Goal: Task Accomplishment & Management: Use online tool/utility

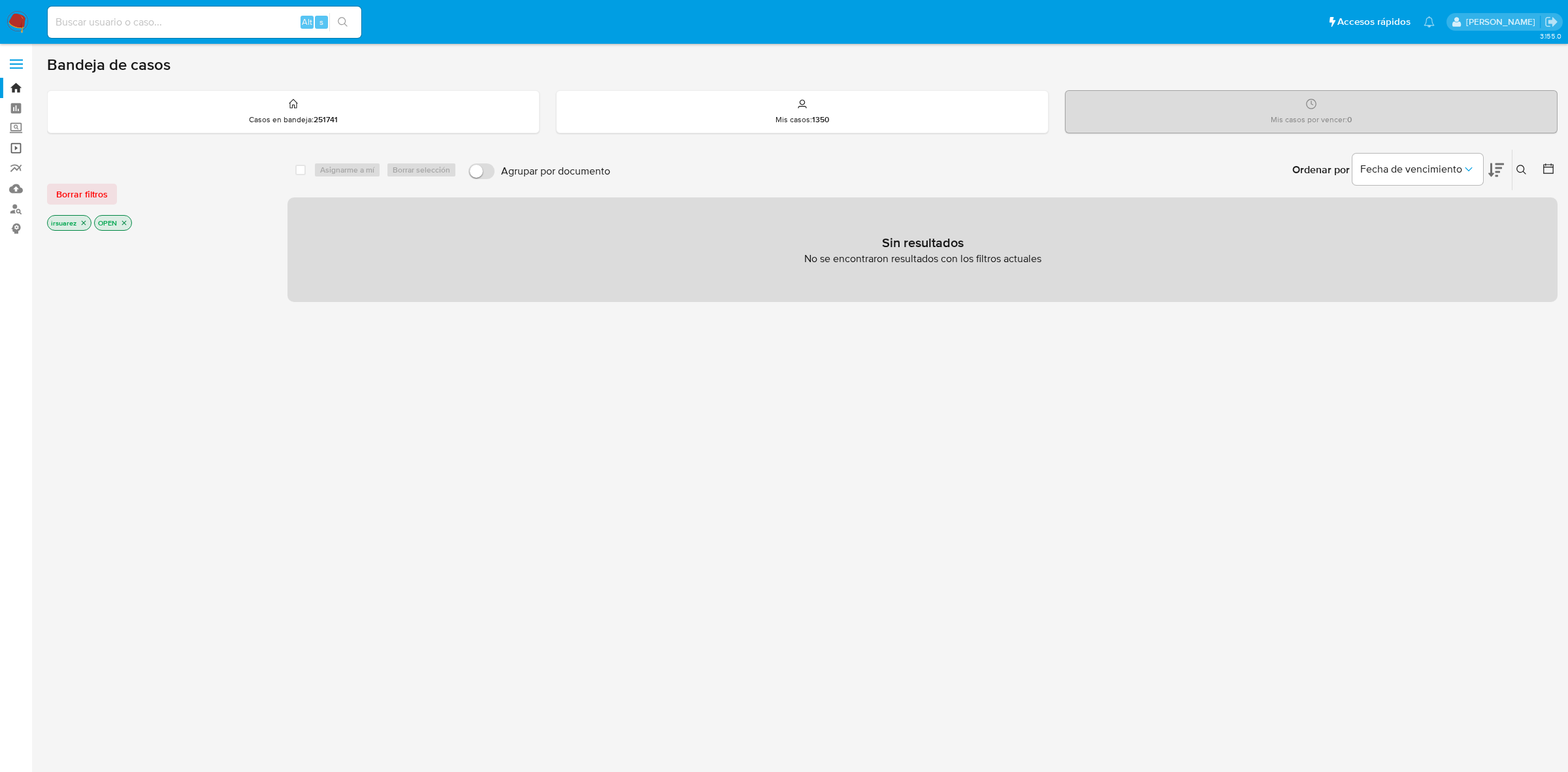
click at [18, 149] on link "Operaciones masivas" at bounding box center [77, 149] width 155 height 21
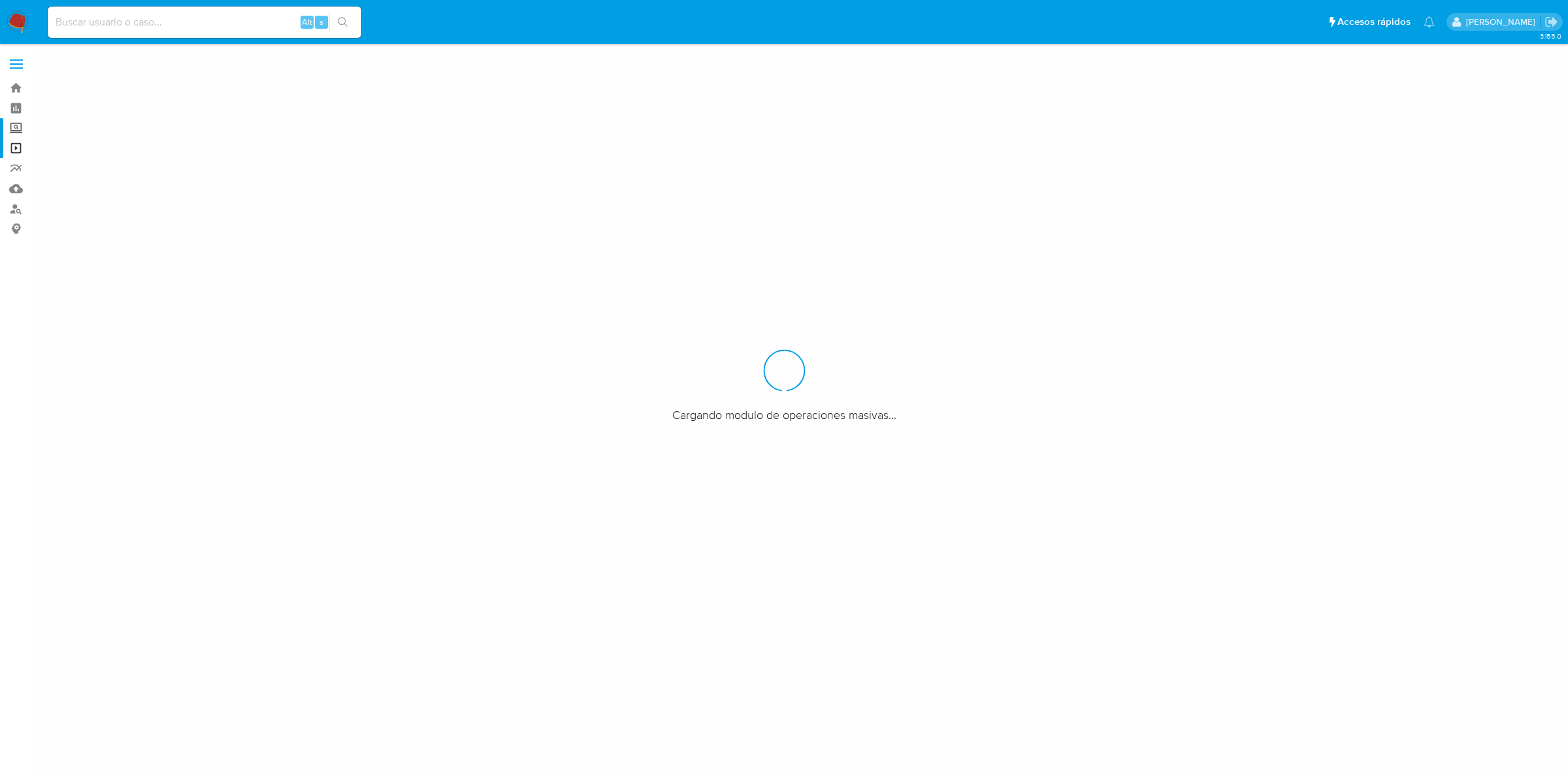
click at [18, 130] on label "Screening" at bounding box center [77, 129] width 155 height 21
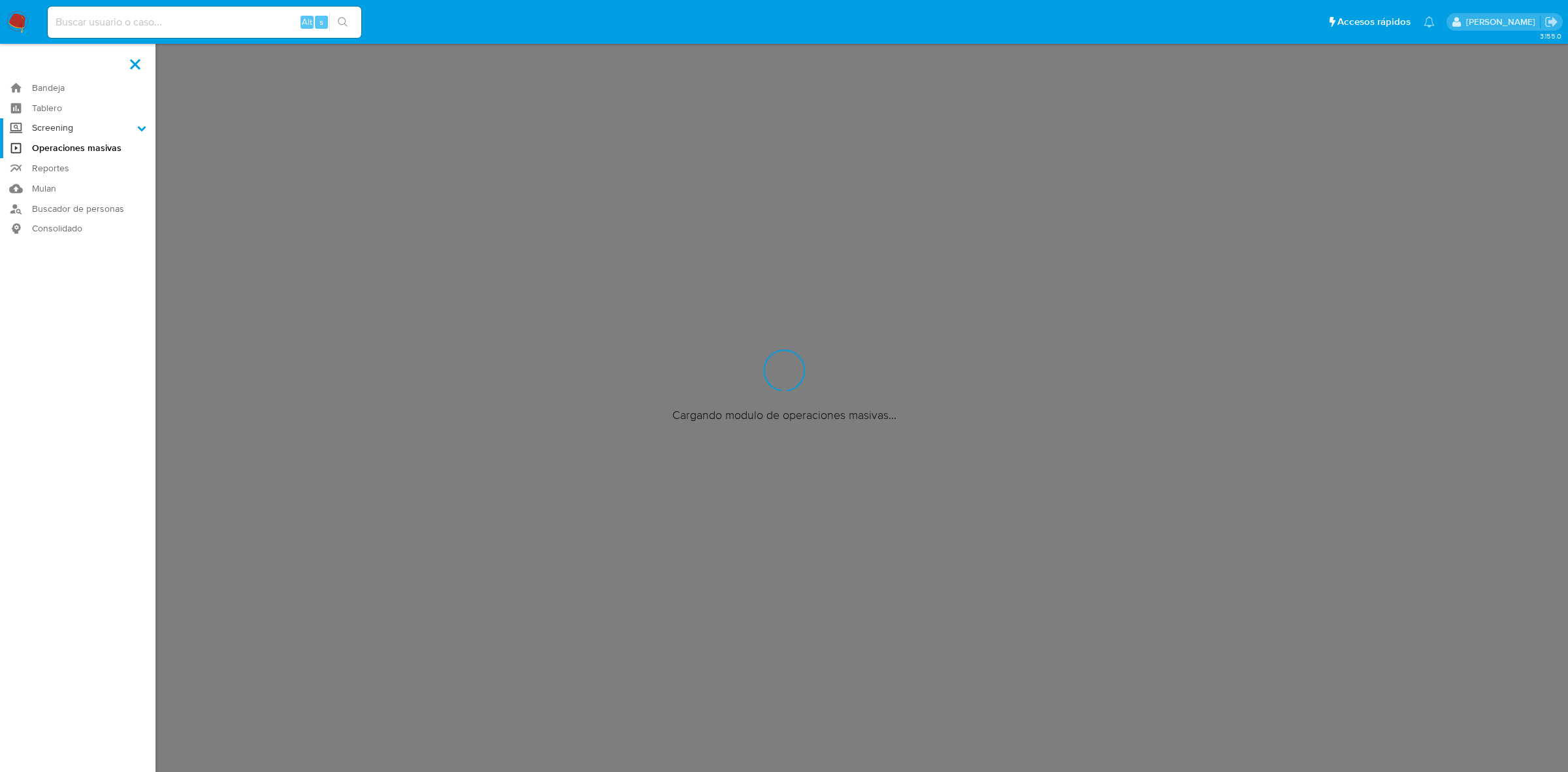
click at [0, 0] on input "Screening" at bounding box center [0, 0] width 0 height 0
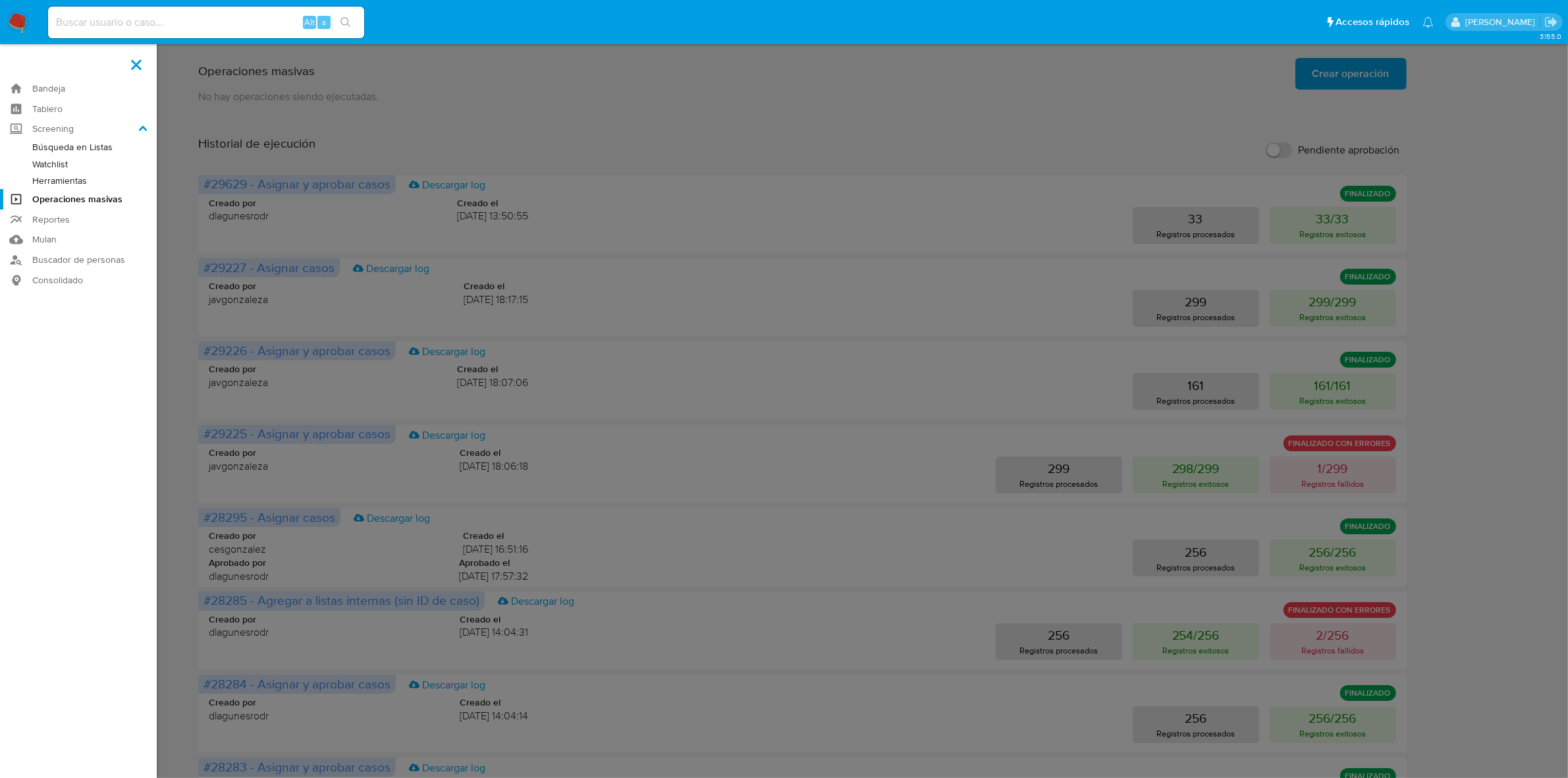
click at [61, 164] on link "Watchlist" at bounding box center [78, 164] width 157 height 16
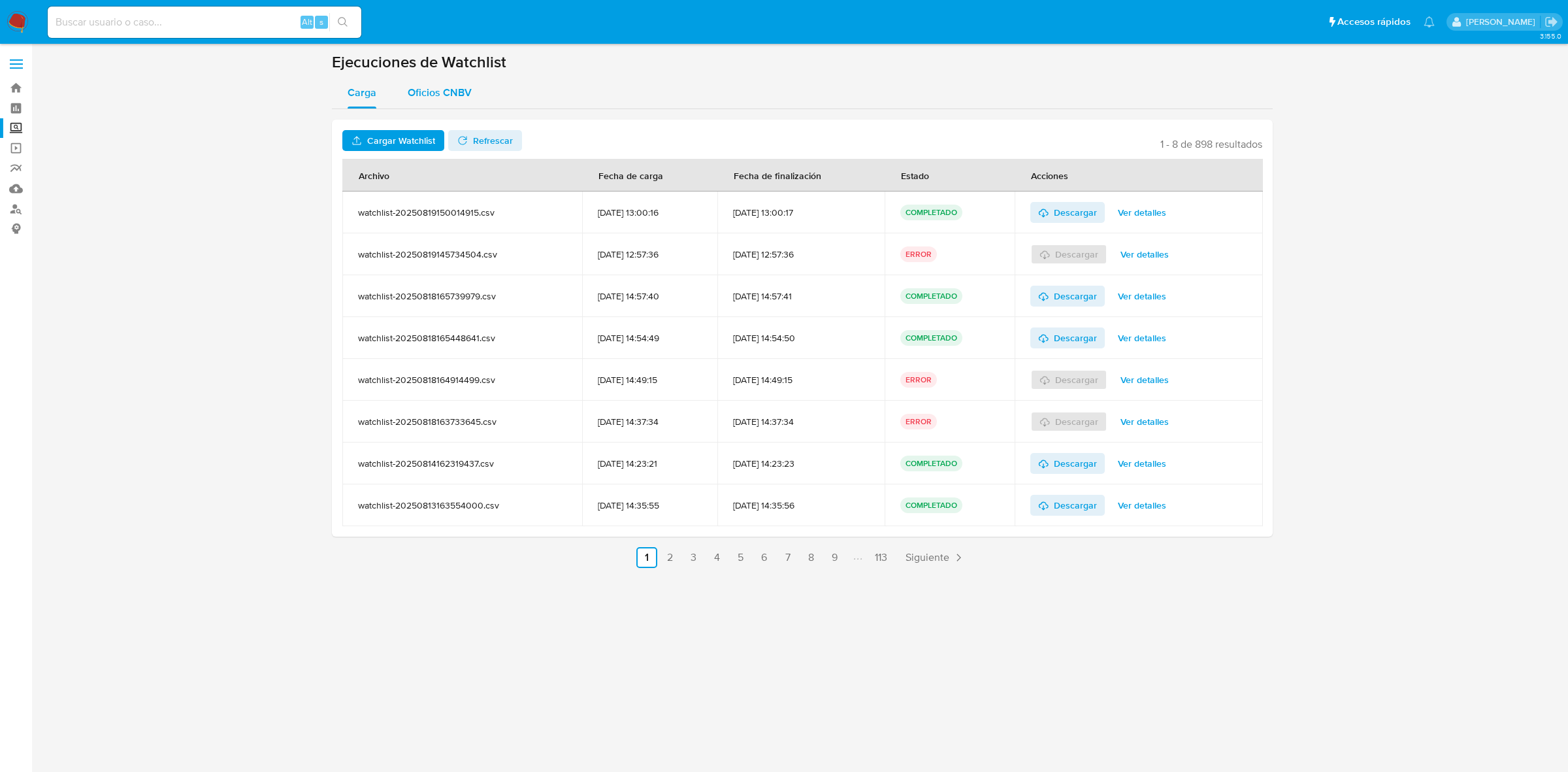
click at [465, 79] on div "Oficios CNBV" at bounding box center [439, 93] width 64 height 32
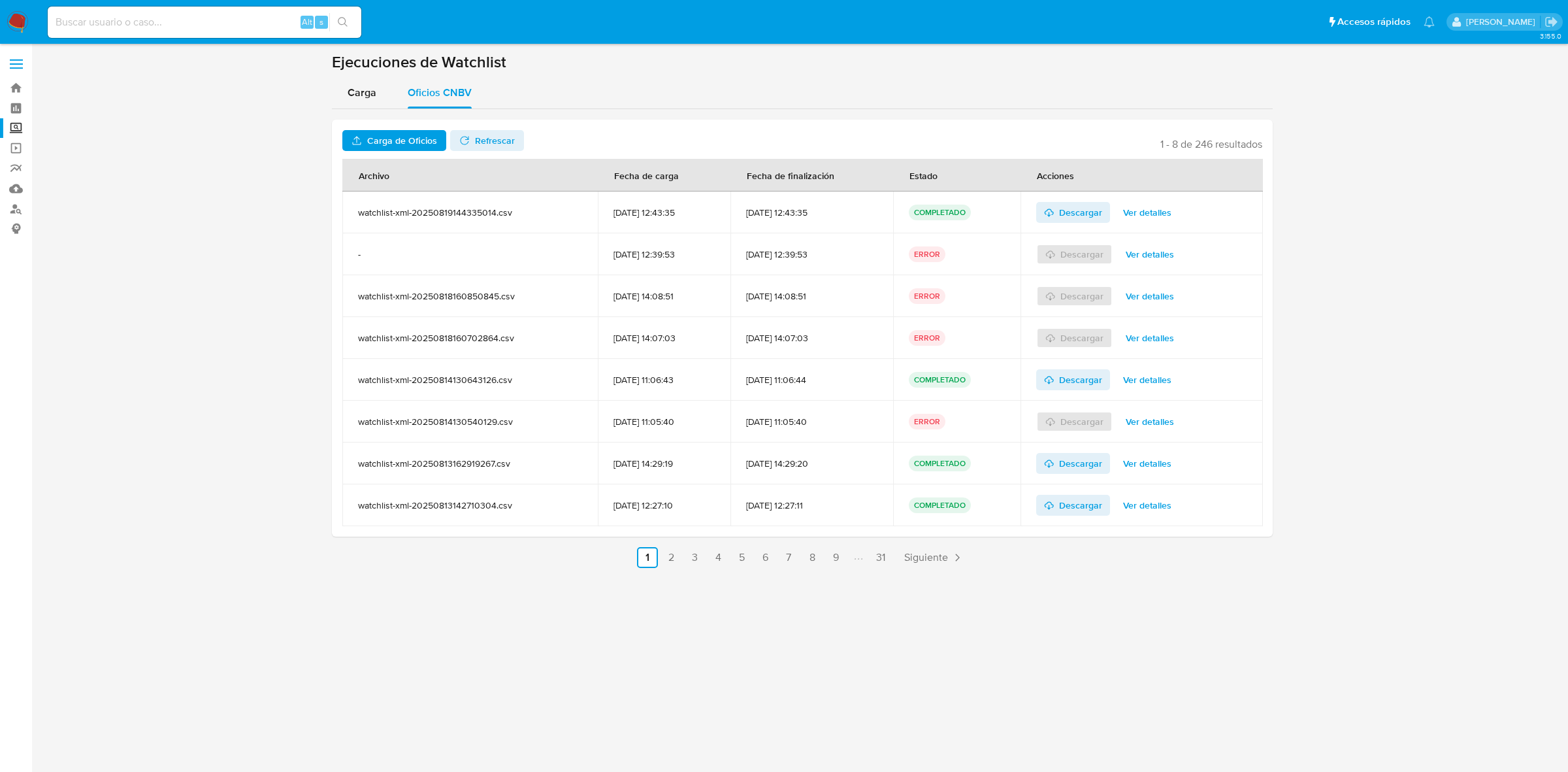
click at [409, 133] on span "Carga de Oficios" at bounding box center [402, 141] width 70 height 21
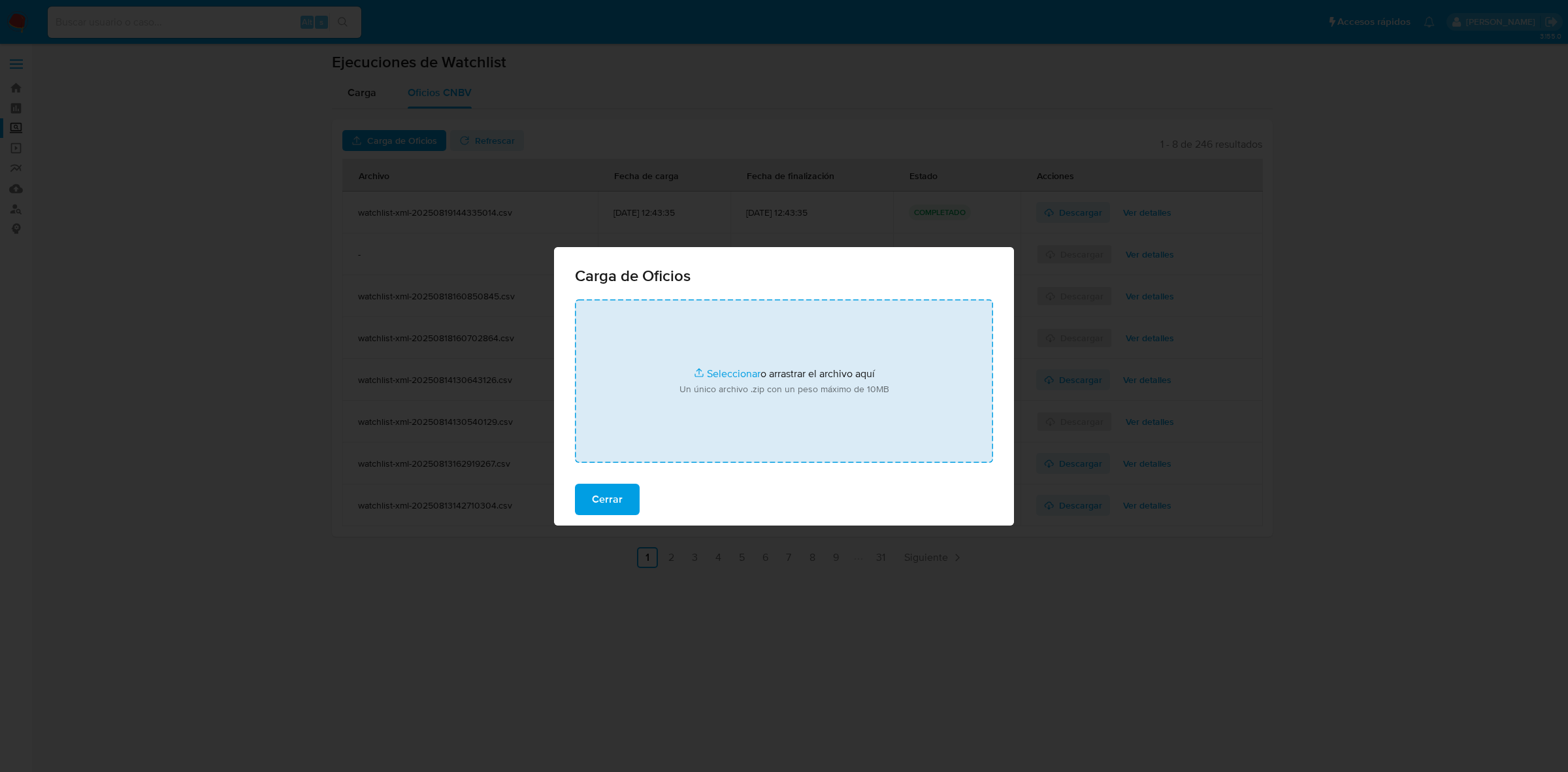
click at [706, 419] on input "file" at bounding box center [784, 381] width 418 height 163
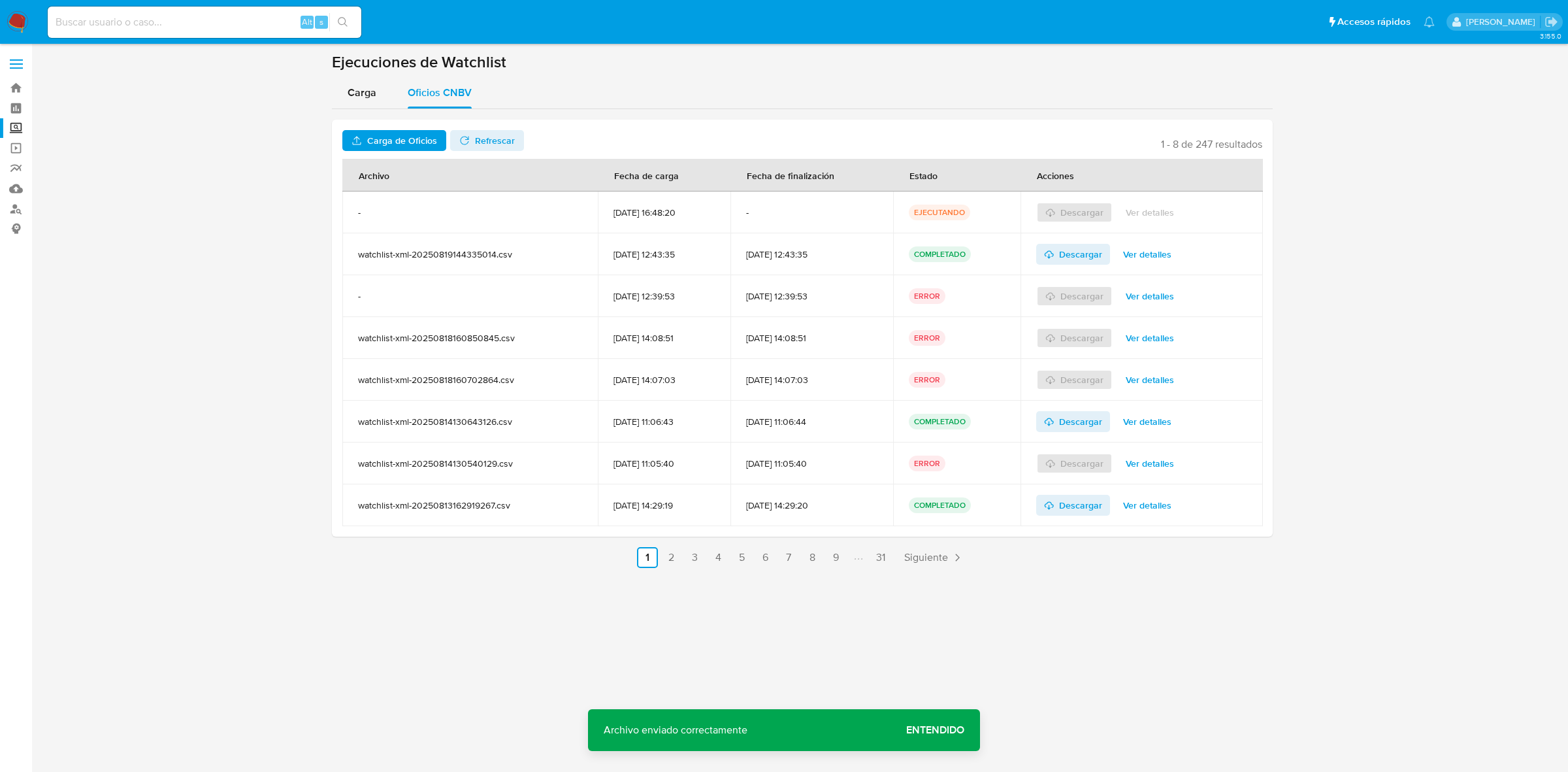
click at [943, 731] on span "Entendido" at bounding box center [935, 731] width 58 height 0
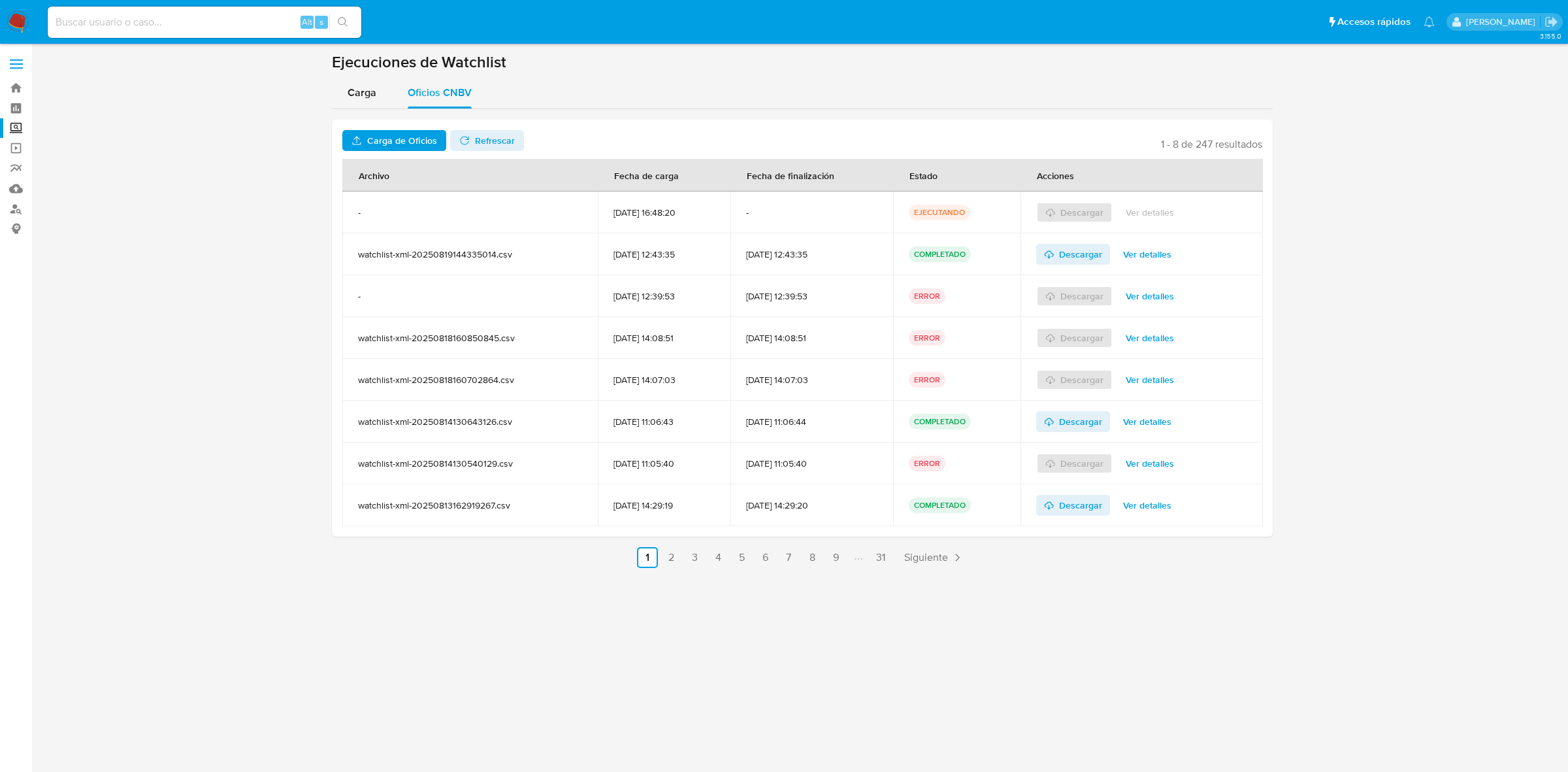
click at [461, 138] on icon "button" at bounding box center [464, 141] width 10 height 10
click at [1135, 216] on span "Ver detalles" at bounding box center [1150, 212] width 48 height 18
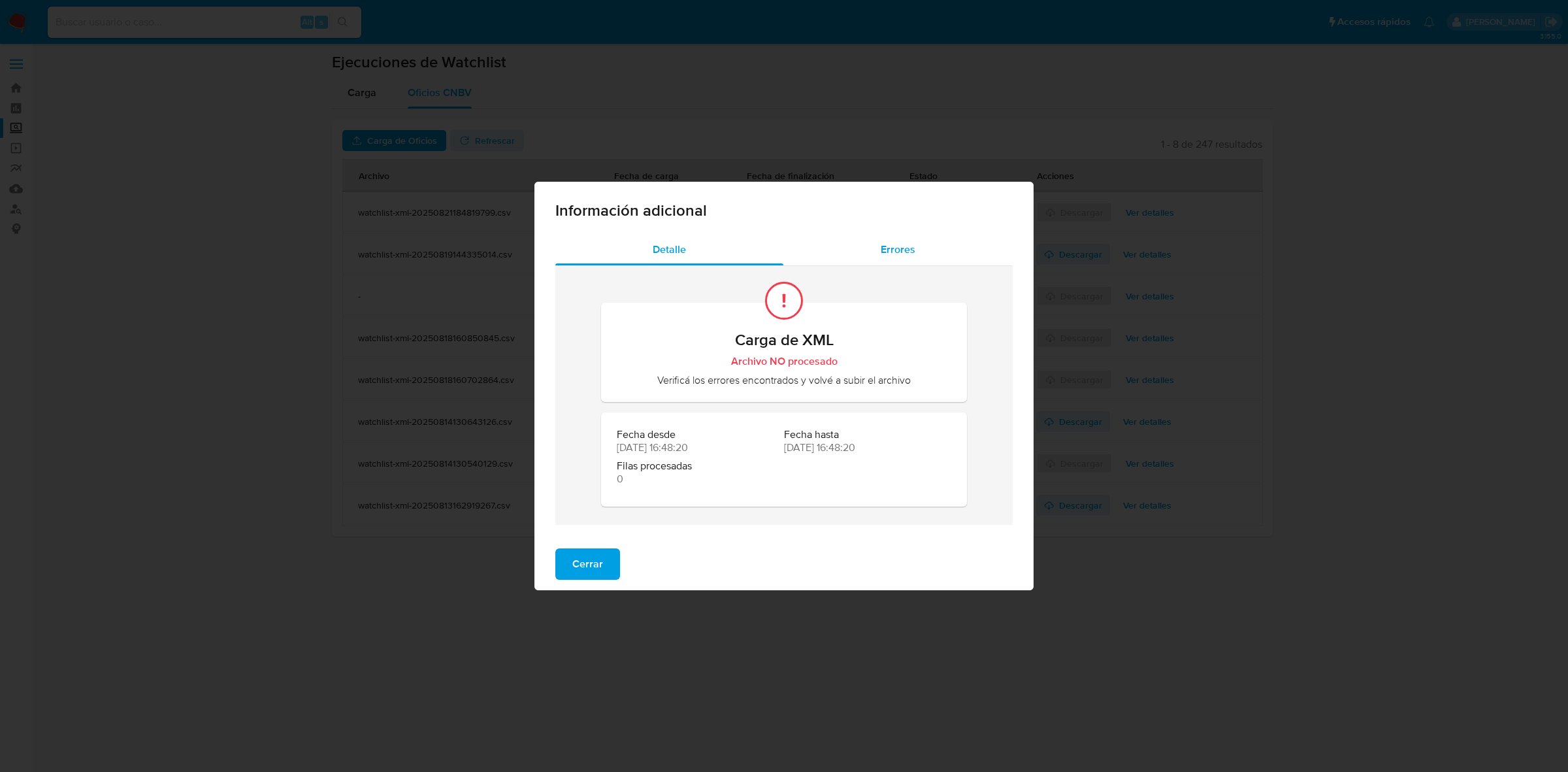
click at [875, 253] on div "Errores" at bounding box center [898, 250] width 229 height 32
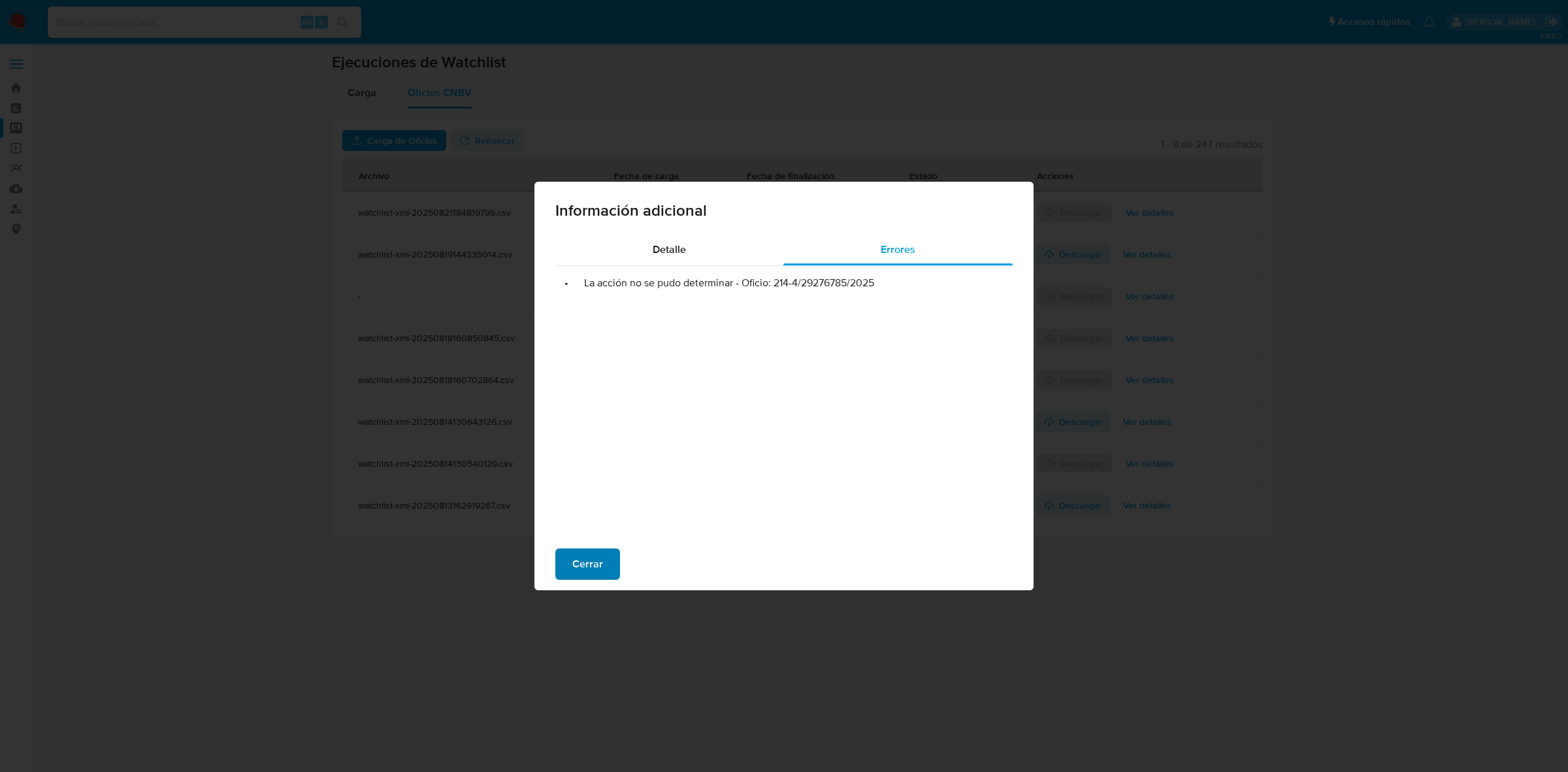
click at [588, 560] on span "Cerrar" at bounding box center [588, 564] width 31 height 29
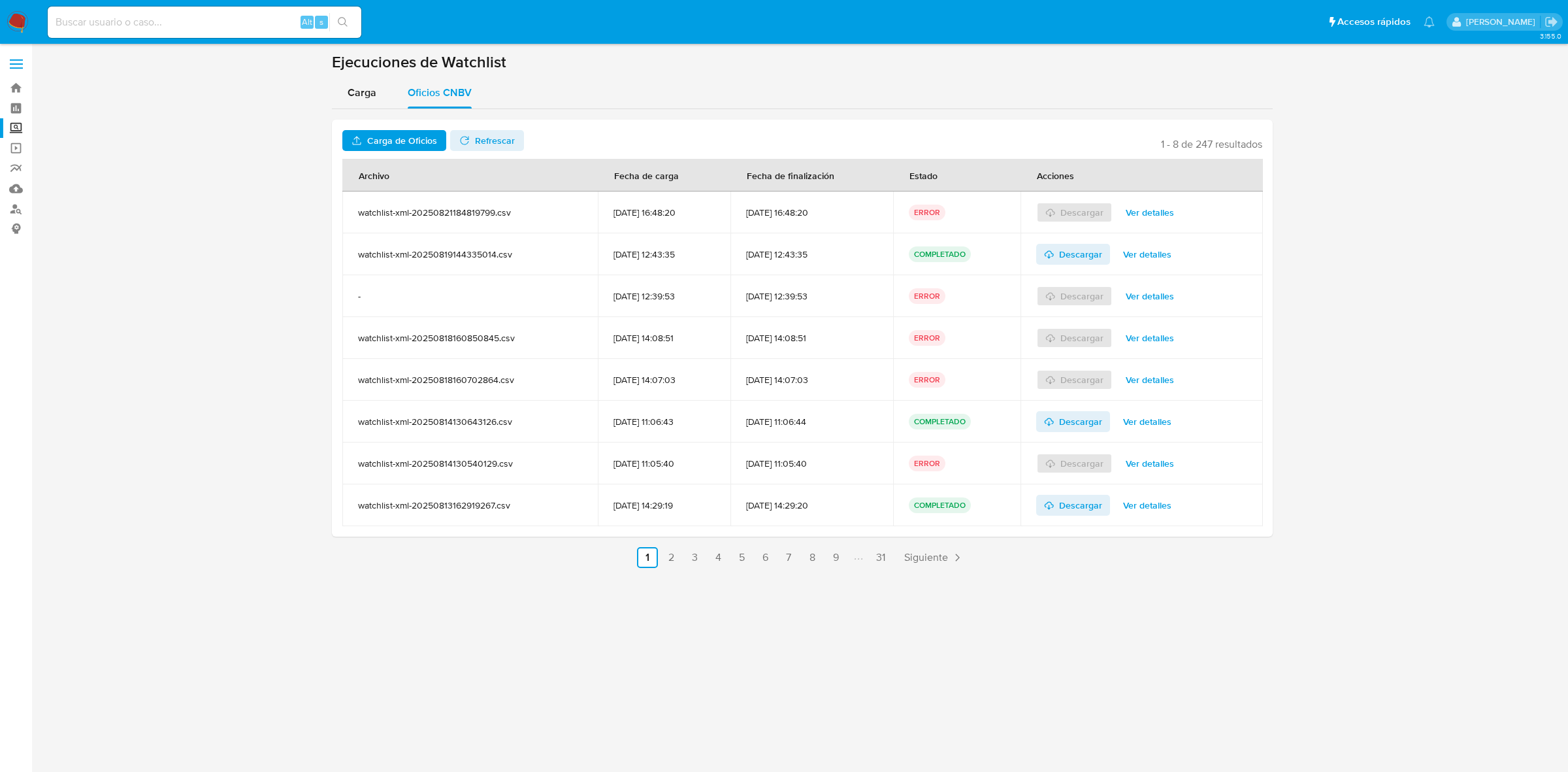
click at [409, 144] on span "Carga de Oficios" at bounding box center [402, 141] width 70 height 21
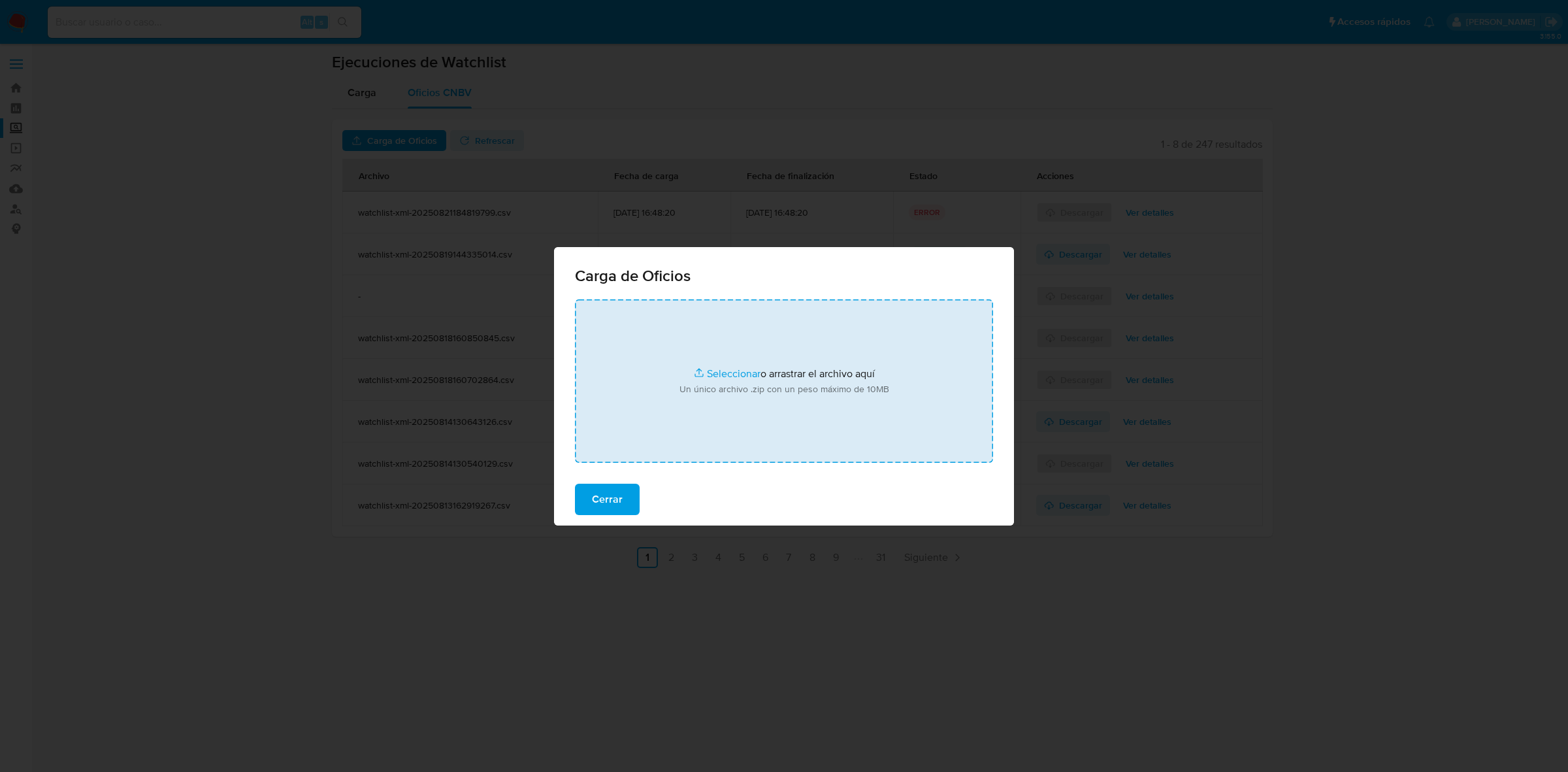
click at [752, 383] on input "file" at bounding box center [784, 381] width 418 height 163
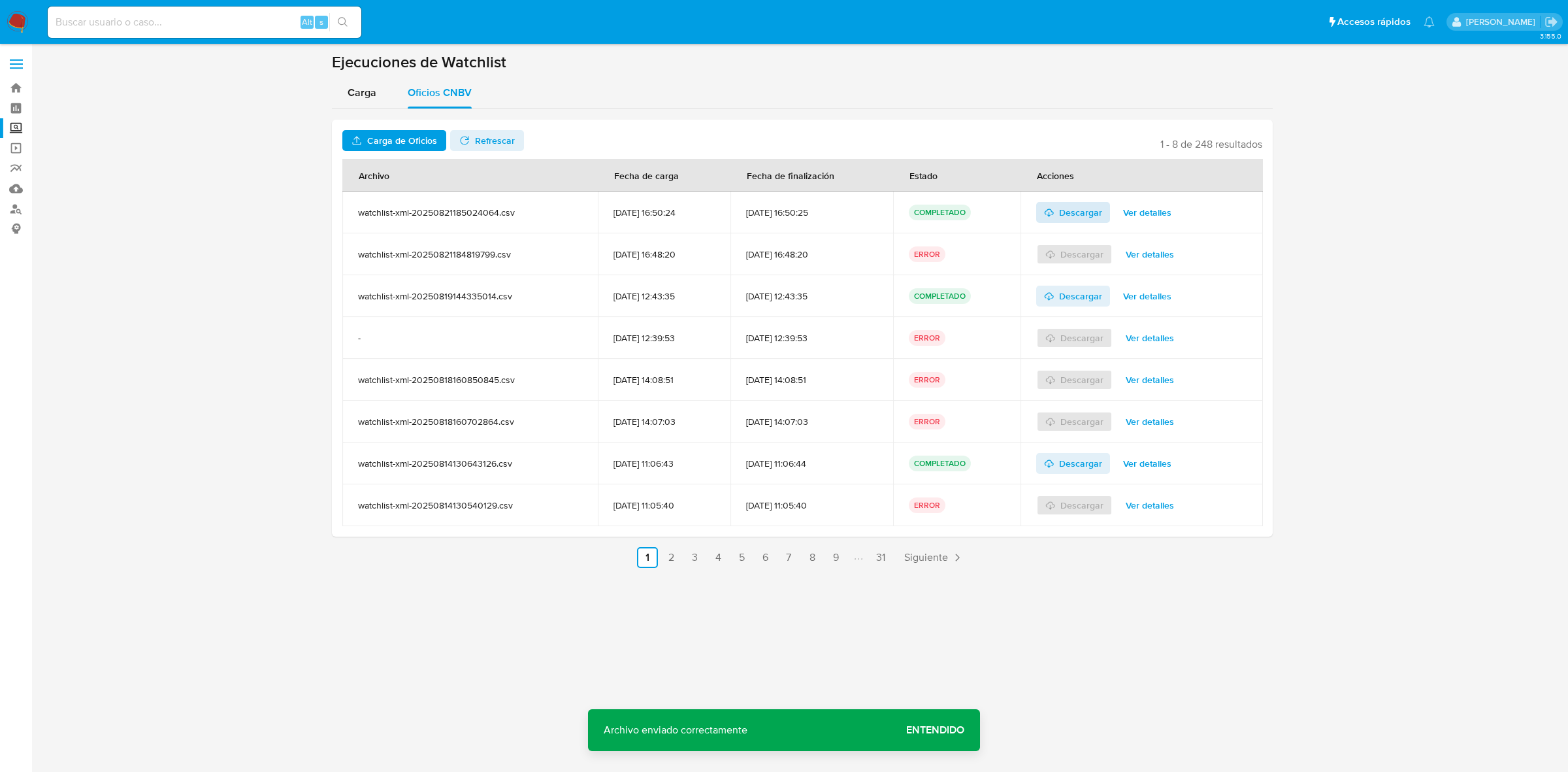
click at [1099, 210] on span "Descargar" at bounding box center [1081, 212] width 43 height 21
